Goal: Task Accomplishment & Management: Manage account settings

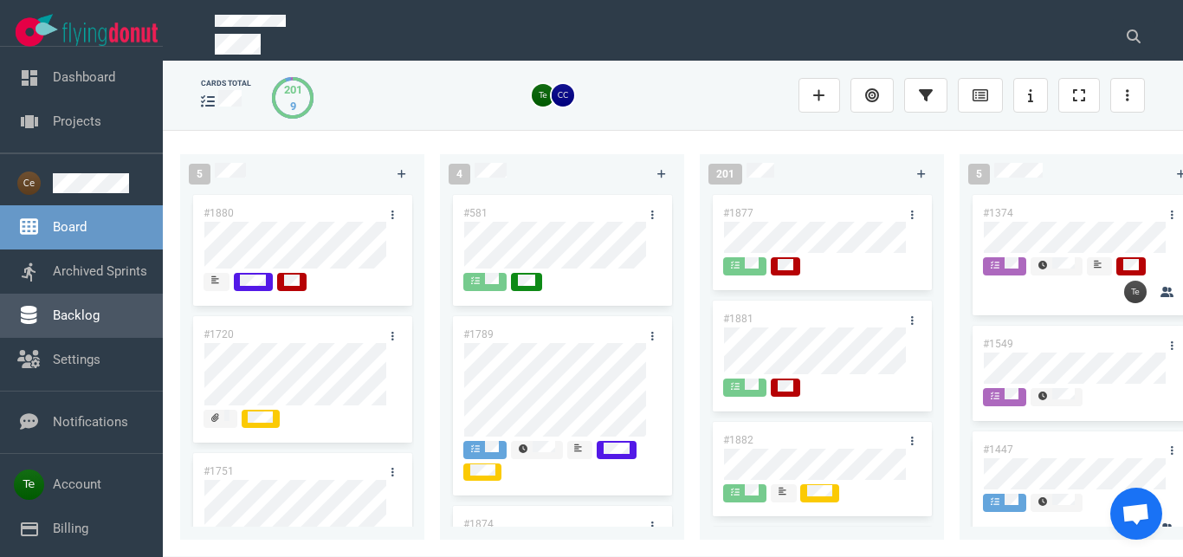
click at [97, 315] on link "Backlog" at bounding box center [76, 315] width 47 height 16
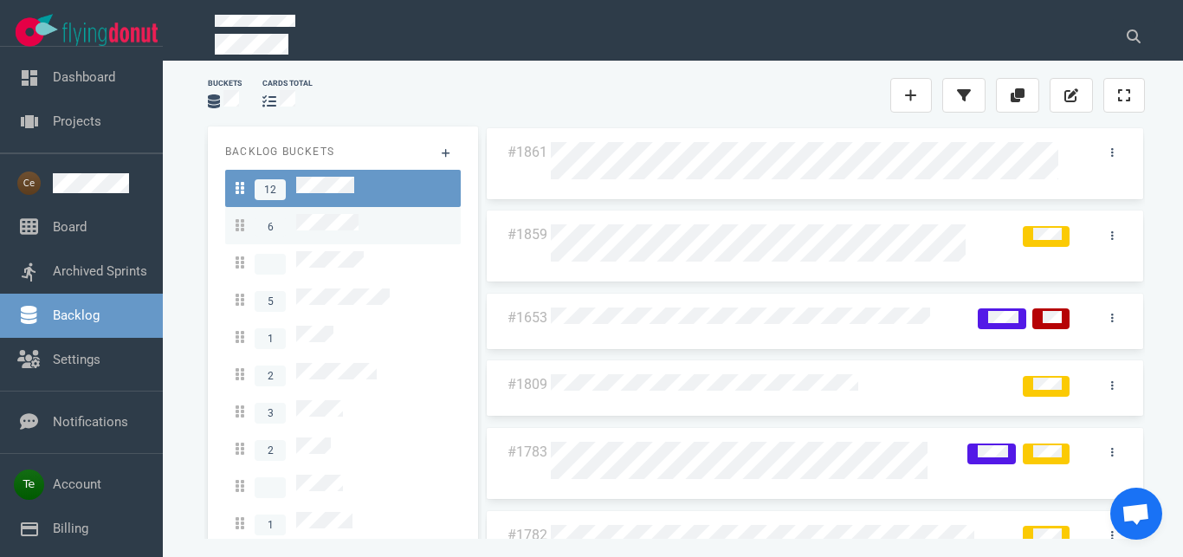
click at [332, 229] on span "6" at bounding box center [297, 225] width 123 height 23
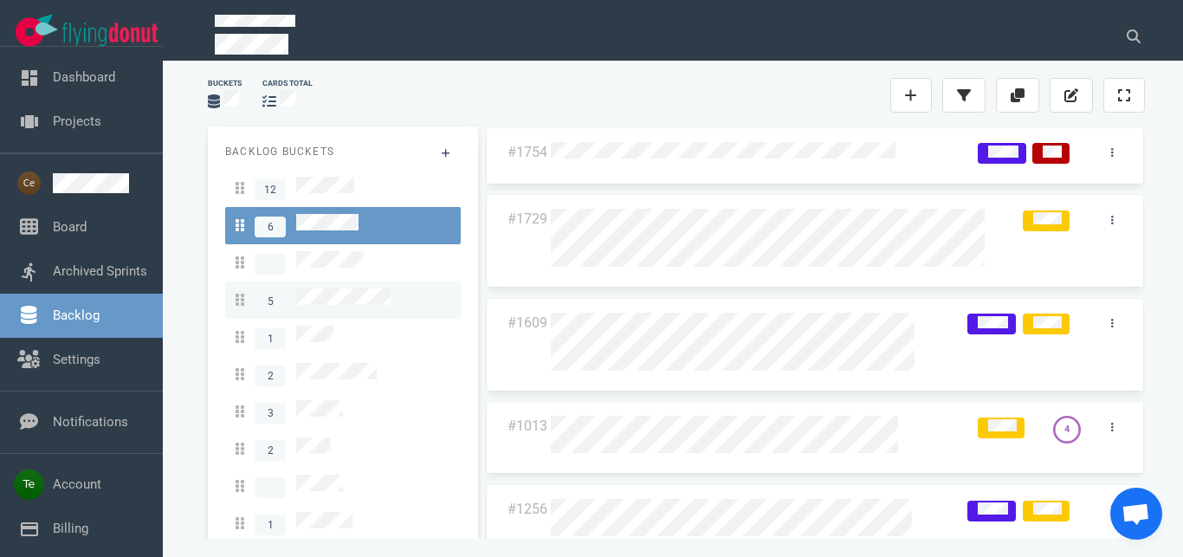
click at [360, 288] on span "5" at bounding box center [313, 299] width 154 height 23
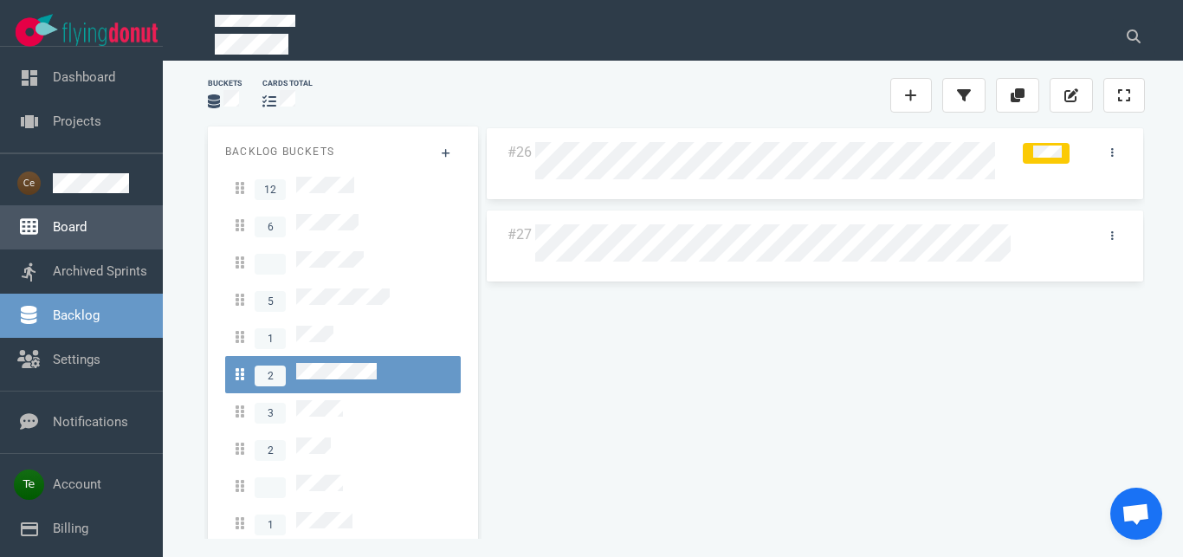
click at [70, 227] on link "Board" at bounding box center [70, 227] width 34 height 16
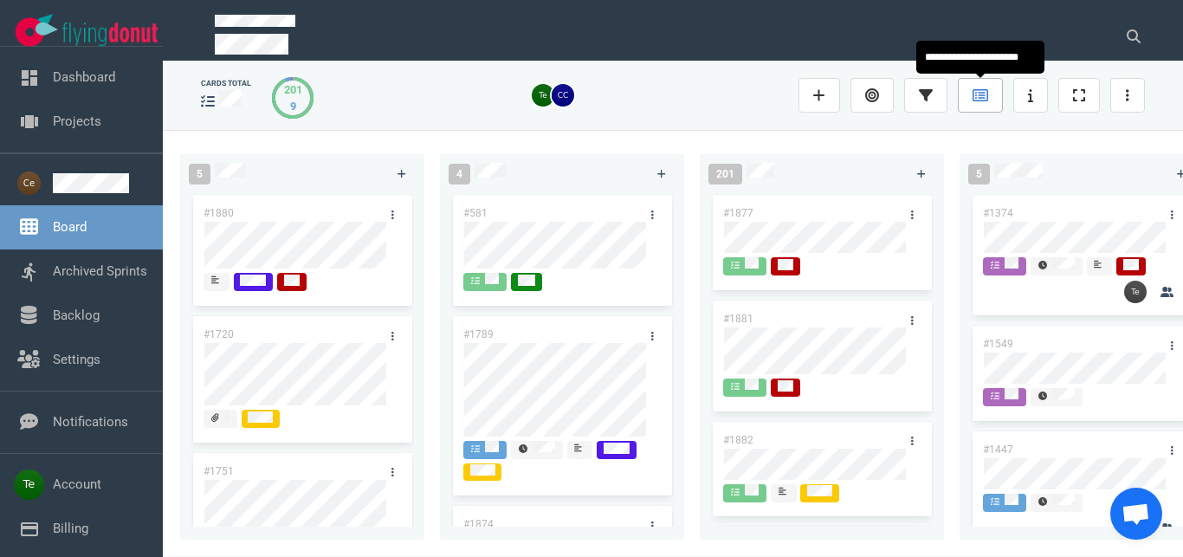
click at [982, 100] on icon at bounding box center [981, 95] width 16 height 14
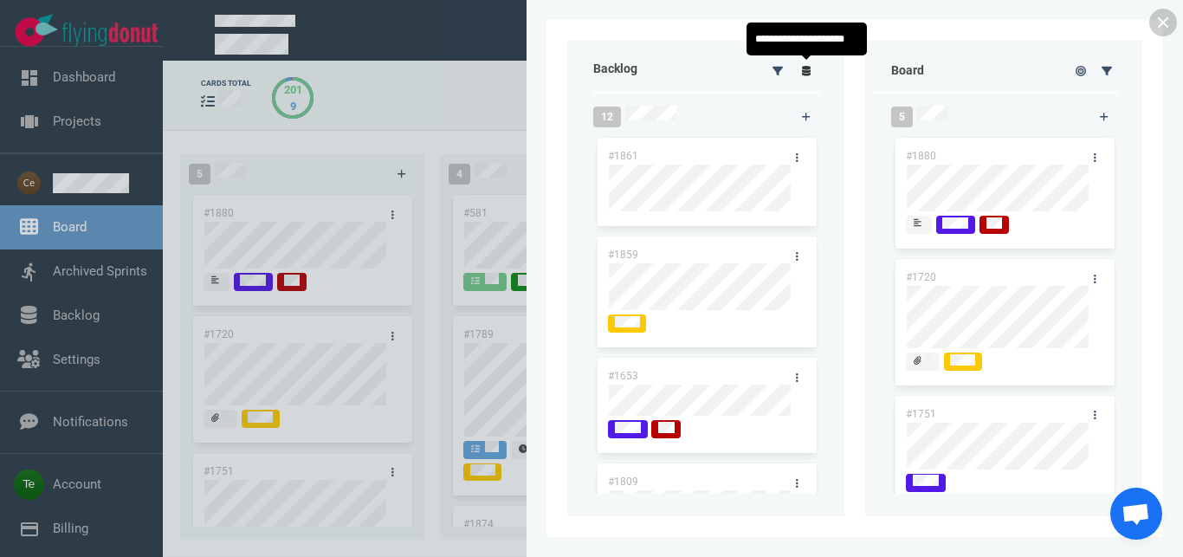
click at [810, 69] on icon at bounding box center [807, 71] width 10 height 10
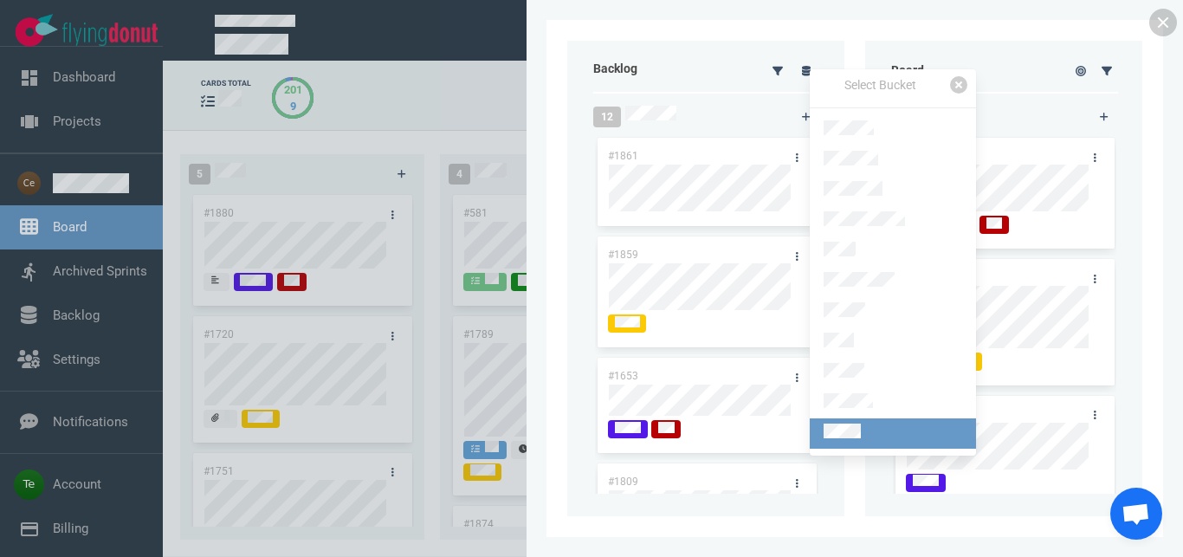
click at [861, 422] on link at bounding box center [893, 433] width 166 height 30
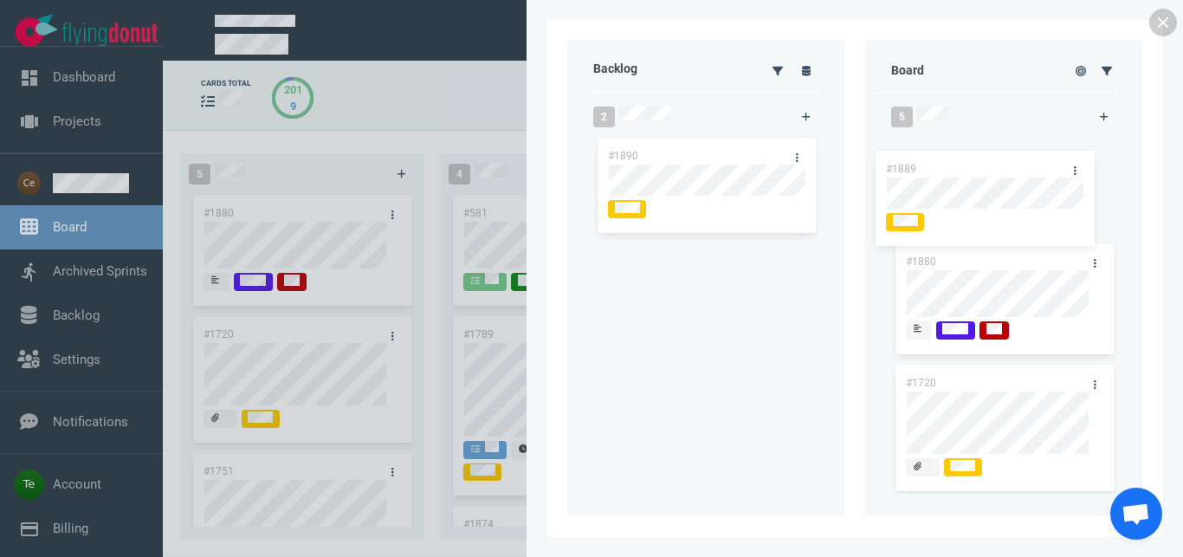
drag, startPoint x: 676, startPoint y: 246, endPoint x: 967, endPoint y: 149, distance: 306.0
click at [819, 240] on div "#1889" at bounding box center [706, 293] width 223 height 106
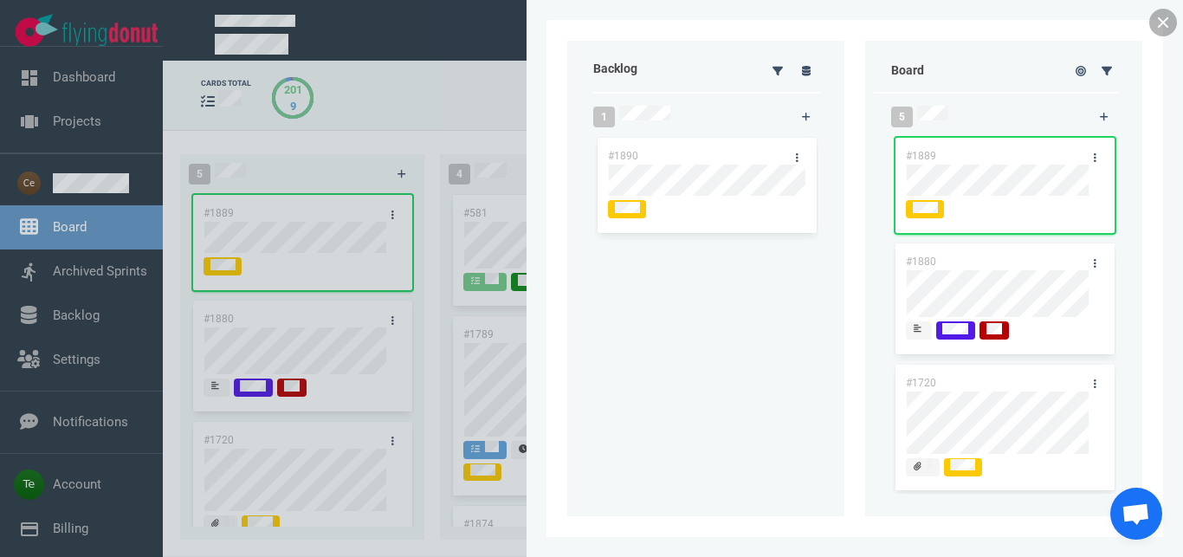
click at [1167, 23] on link at bounding box center [1163, 23] width 28 height 28
